Goal: Check status: Check status

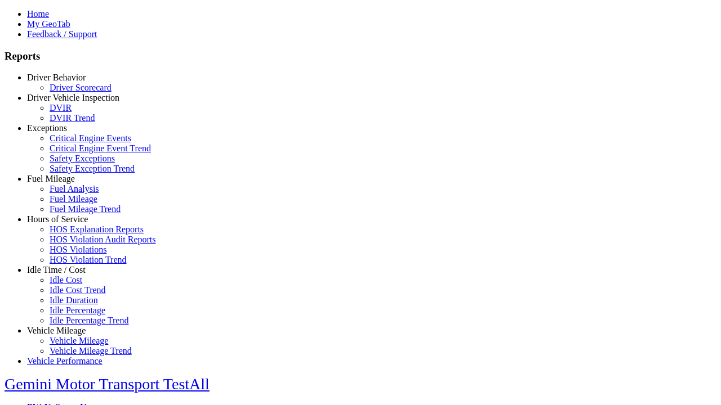
click at [65, 133] on link "Exceptions" at bounding box center [47, 128] width 40 height 10
click at [73, 143] on link "Critical Engine Events" at bounding box center [91, 138] width 82 height 10
type input "**********"
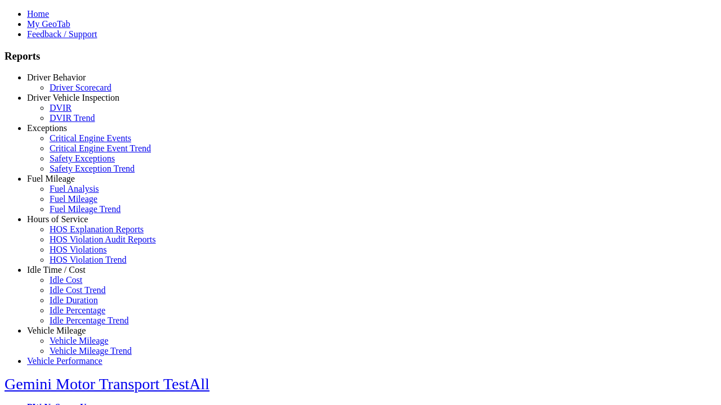
type input "**********"
